Goal: Task Accomplishment & Management: Use online tool/utility

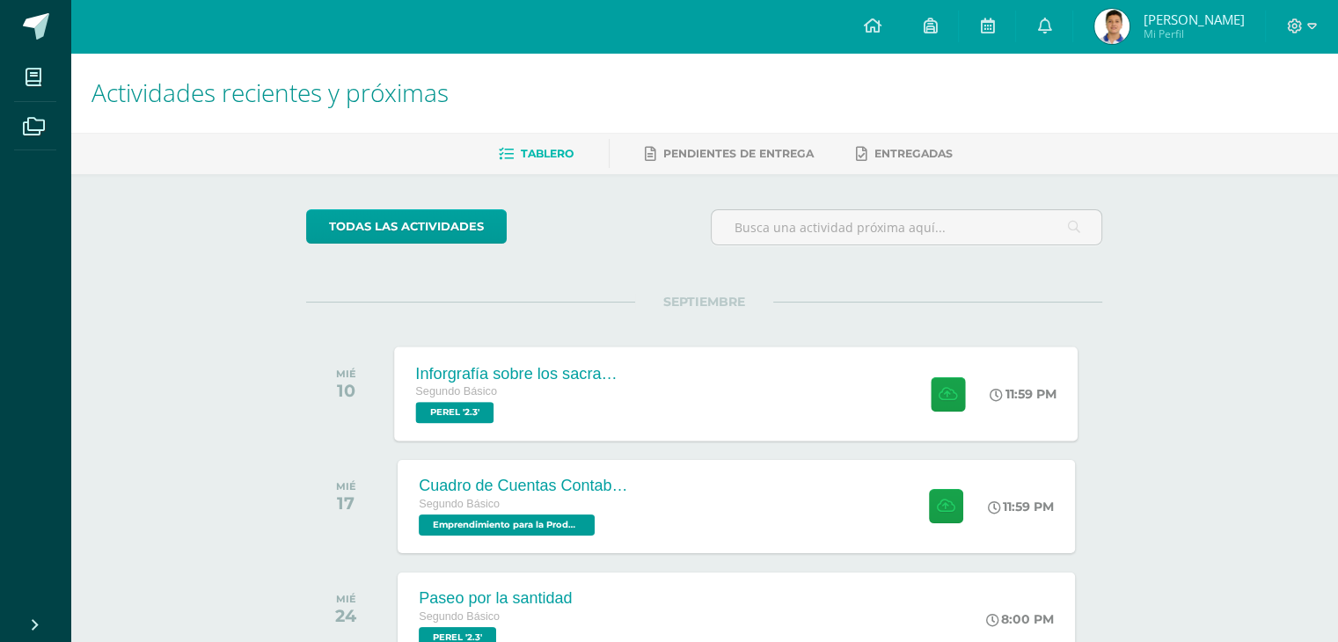
click at [908, 425] on div at bounding box center [944, 394] width 86 height 94
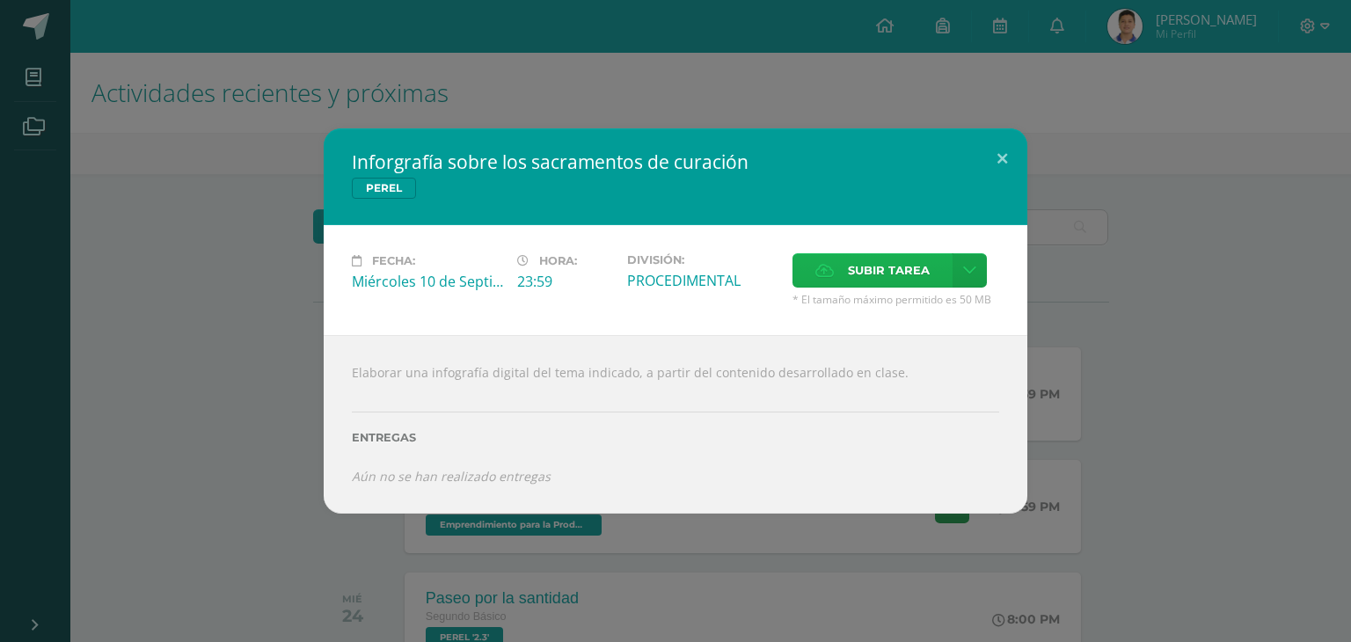
click at [903, 263] on span "Subir tarea" at bounding box center [889, 270] width 82 height 33
click at [0, 0] on input "Subir tarea" at bounding box center [0, 0] width 0 height 0
click at [973, 275] on icon at bounding box center [969, 270] width 13 height 15
click at [942, 299] on link "Subir enlace" at bounding box center [907, 309] width 176 height 27
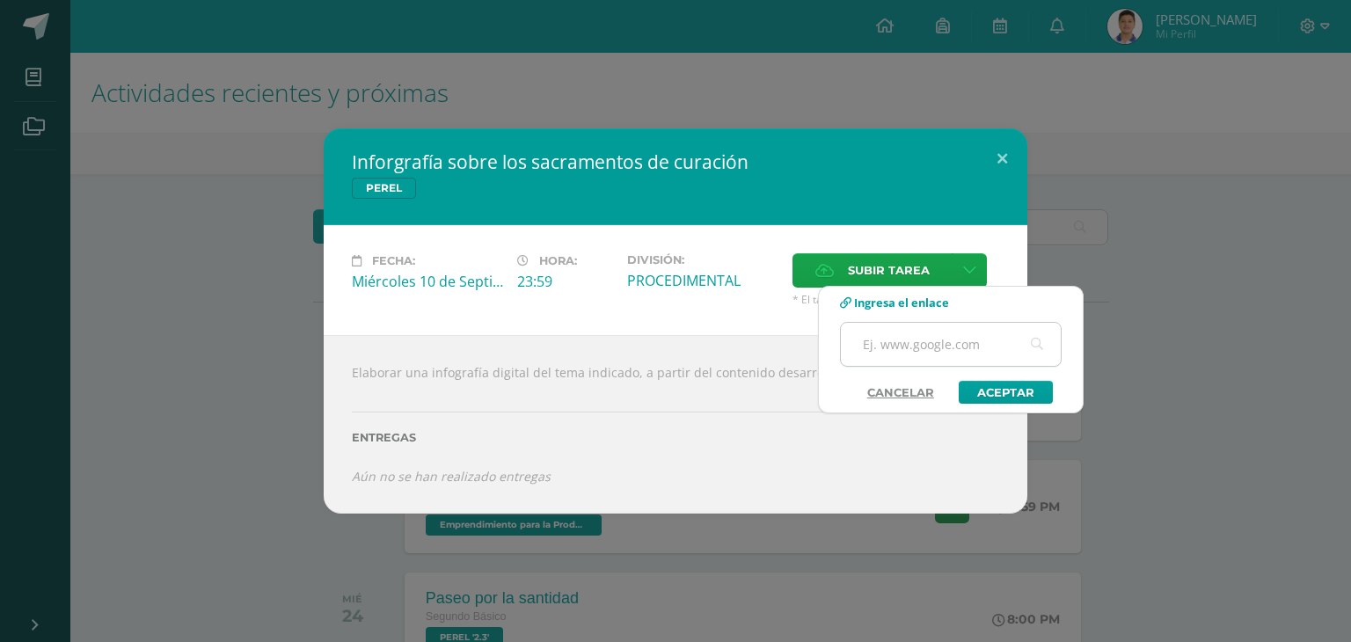
click at [944, 346] on input "text" at bounding box center [951, 344] width 220 height 43
paste input "[URL][DOMAIN_NAME]"
type input "[URL][DOMAIN_NAME]"
click at [1008, 396] on link "Aceptar" at bounding box center [1006, 392] width 94 height 23
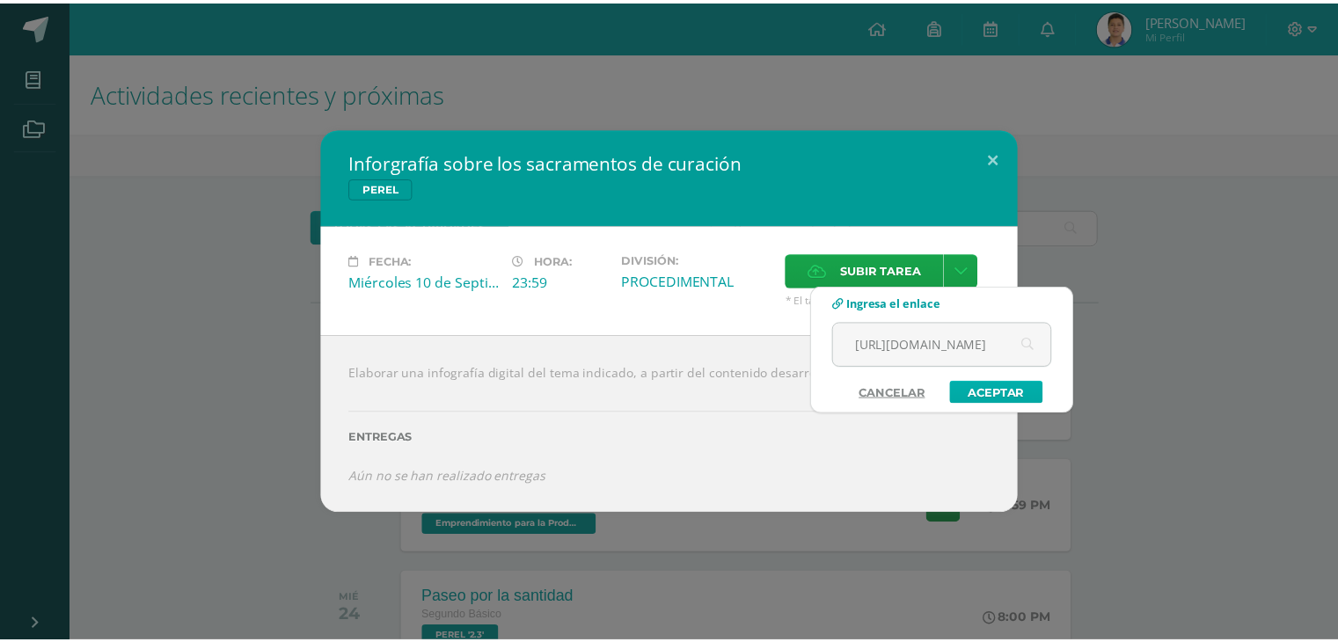
scroll to position [0, 0]
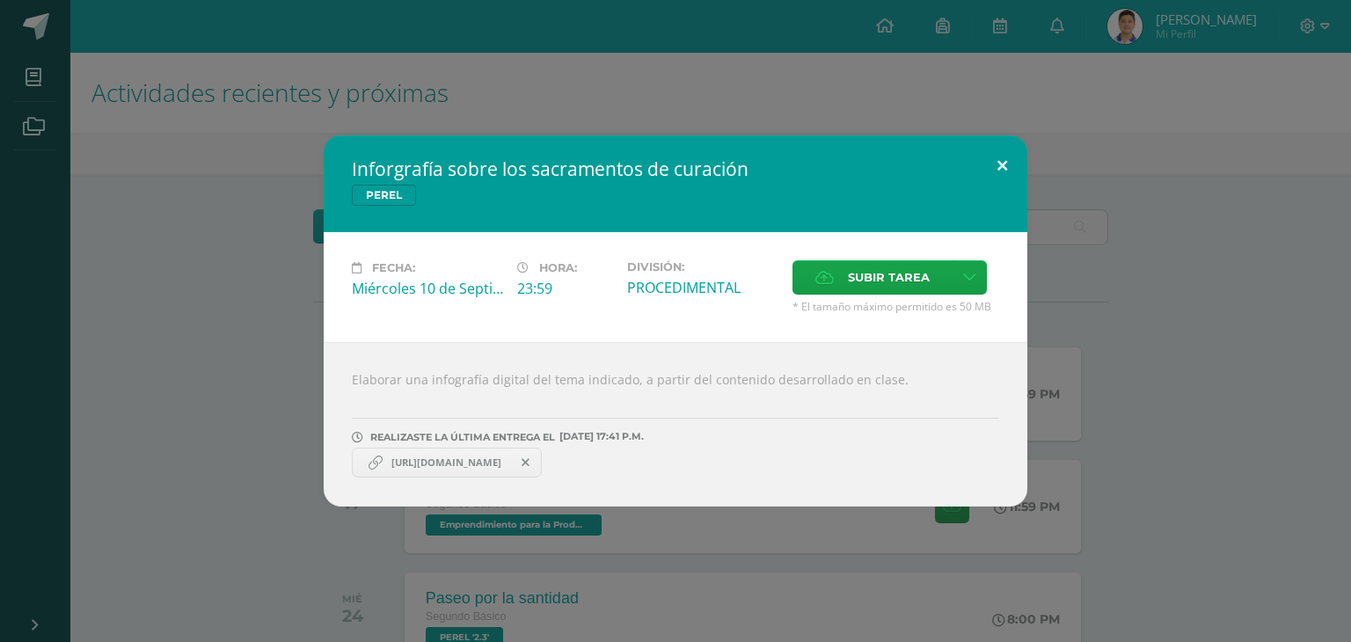
click at [991, 161] on button at bounding box center [1002, 165] width 50 height 60
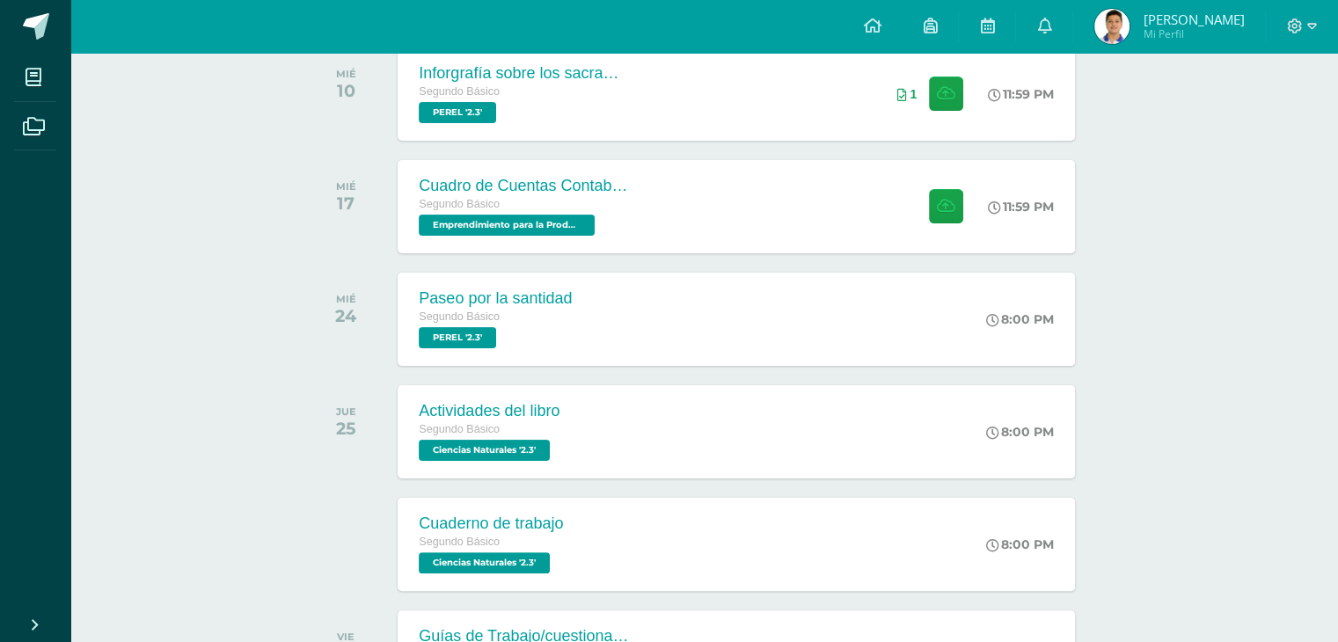
scroll to position [304, 0]
